Goal: Transaction & Acquisition: Subscribe to service/newsletter

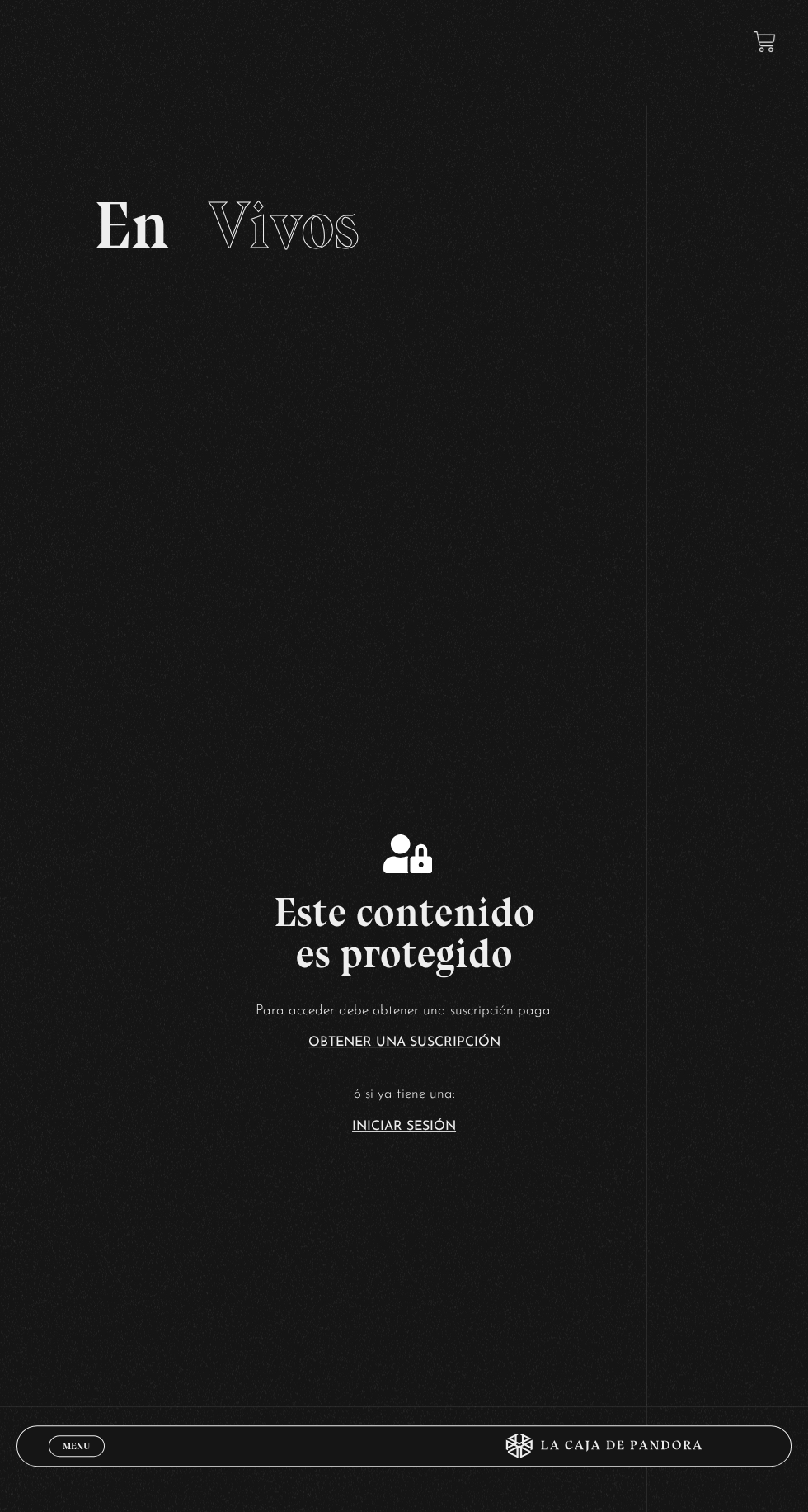
click at [437, 1133] on link "Iniciar Sesión" at bounding box center [404, 1126] width 104 height 13
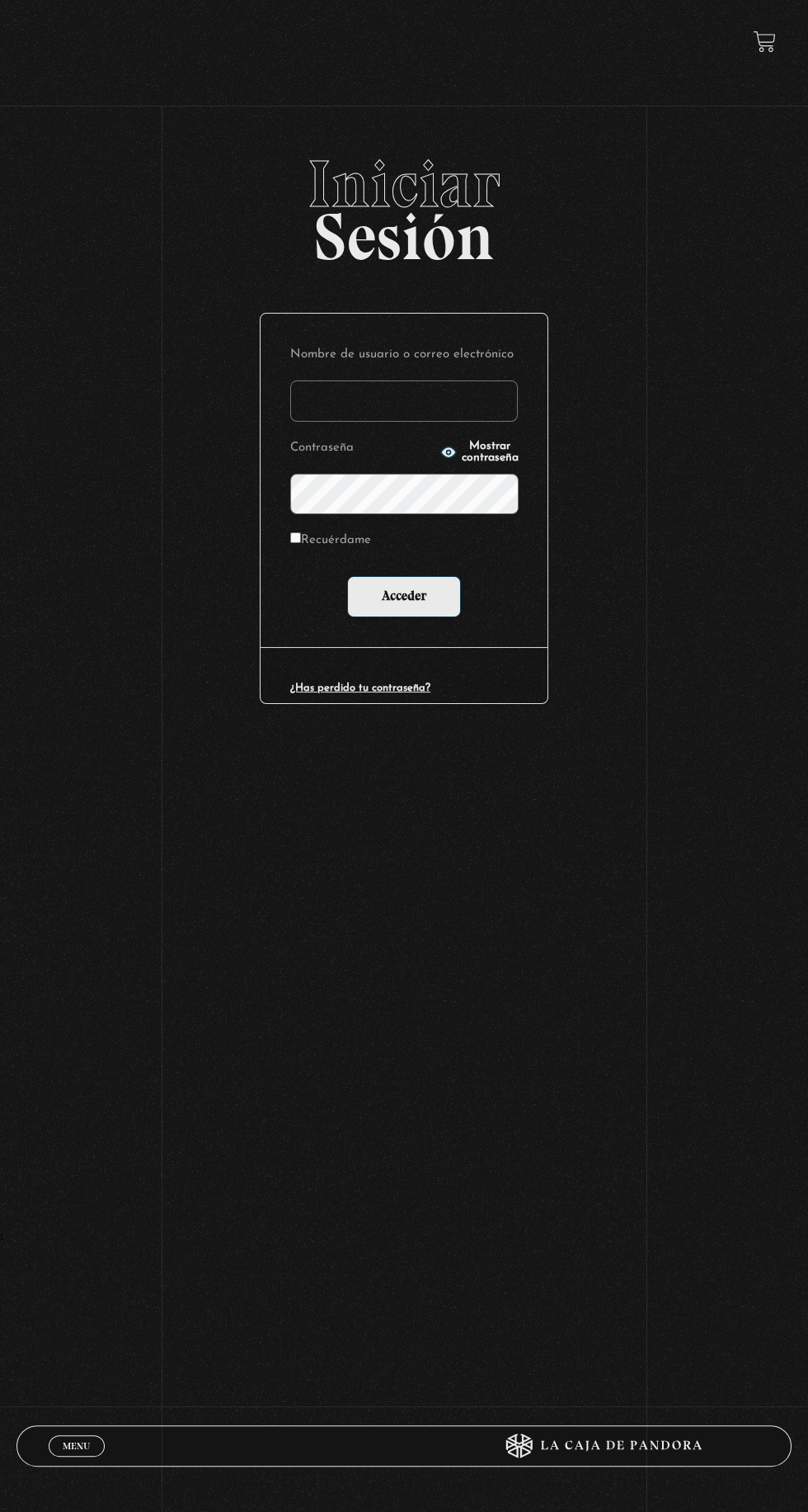
click at [454, 412] on input "Nombre de usuario o correo electrónico" at bounding box center [404, 401] width 228 height 41
type input "[EMAIL_ADDRESS][DOMAIN_NAME]"
click at [347, 576] on input "Acceder" at bounding box center [404, 596] width 114 height 41
click at [431, 618] on input "Acceder" at bounding box center [404, 596] width 114 height 41
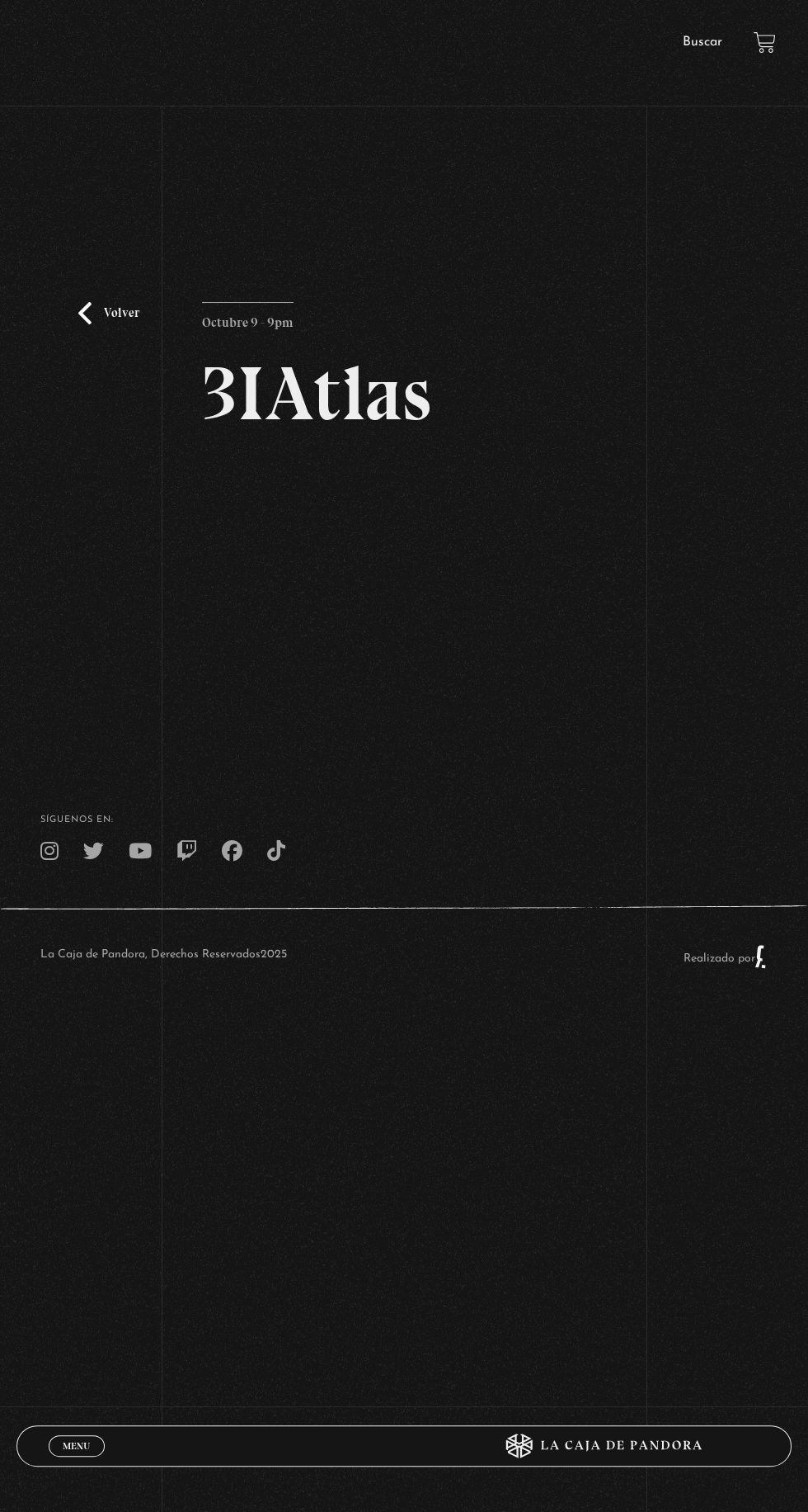
click at [608, 688] on div "Volver Octubre 9 - 9pm 3IAtlas" at bounding box center [404, 433] width 808 height 566
click at [418, 701] on div "Volver Octubre 9 - 9pm 3IAtlas" at bounding box center [404, 509] width 403 height 414
